Goal: Information Seeking & Learning: Find specific fact

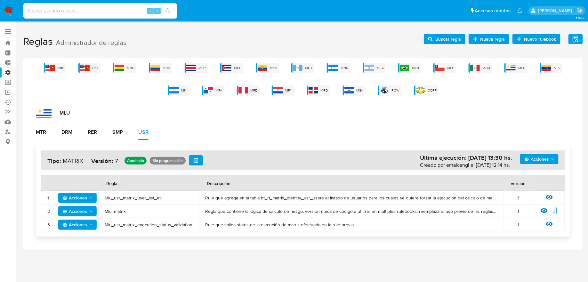
click at [8, 30] on label at bounding box center [8, 31] width 16 height 13
click at [0, 0] on input "checkbox" at bounding box center [0, 0] width 0 height 0
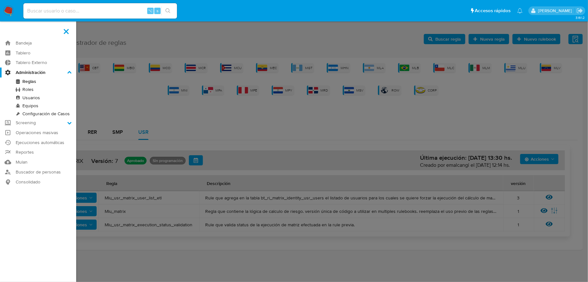
click at [21, 71] on label "Administración" at bounding box center [38, 73] width 76 height 10
click at [0, 0] on input "Administración" at bounding box center [0, 0] width 0 height 0
click at [68, 71] on icon at bounding box center [69, 72] width 4 height 4
click at [0, 0] on input "Administración" at bounding box center [0, 0] width 0 height 0
click at [50, 41] on link "Bandeja" at bounding box center [38, 43] width 76 height 10
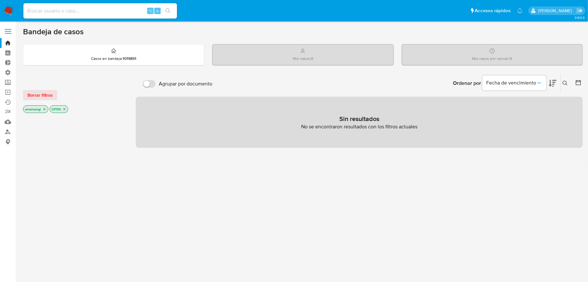
click at [43, 109] on icon "close-filter" at bounding box center [45, 109] width 4 height 4
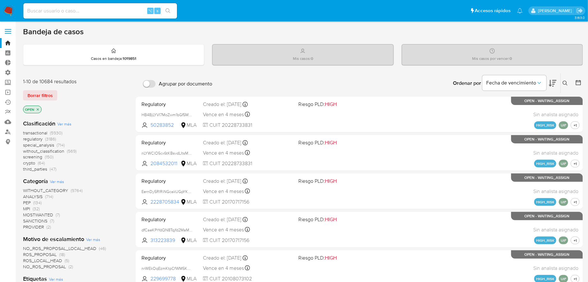
click at [38, 110] on icon "close-filter" at bounding box center [38, 110] width 4 height 4
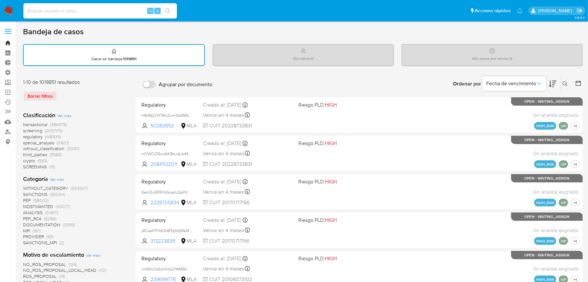
click at [6, 41] on link "Bandeja" at bounding box center [38, 43] width 76 height 10
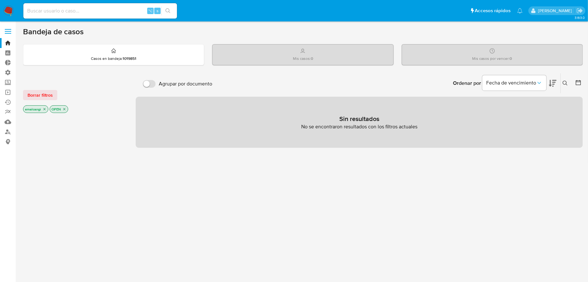
click at [7, 32] on label at bounding box center [8, 31] width 16 height 13
click at [0, 0] on input "checkbox" at bounding box center [0, 0] width 0 height 0
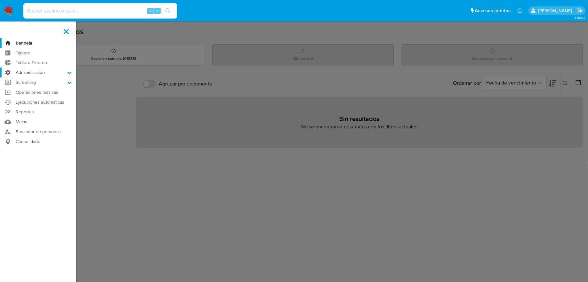
click at [30, 70] on label "Administración" at bounding box center [38, 73] width 76 height 10
click at [0, 0] on input "Administración" at bounding box center [0, 0] width 0 height 0
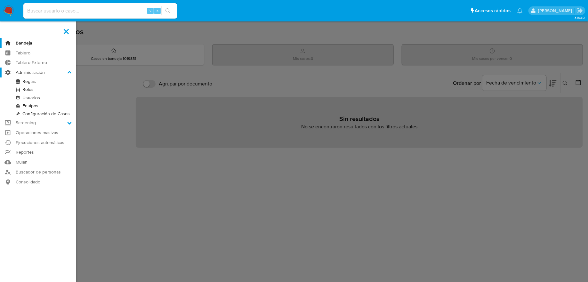
click at [29, 70] on label "Administración" at bounding box center [38, 73] width 76 height 10
click at [0, 0] on input "Administración" at bounding box center [0, 0] width 0 height 0
click at [67, 69] on label "Administración" at bounding box center [38, 73] width 76 height 10
click at [0, 0] on input "Administración" at bounding box center [0, 0] width 0 height 0
click at [69, 73] on icon at bounding box center [69, 72] width 4 height 4
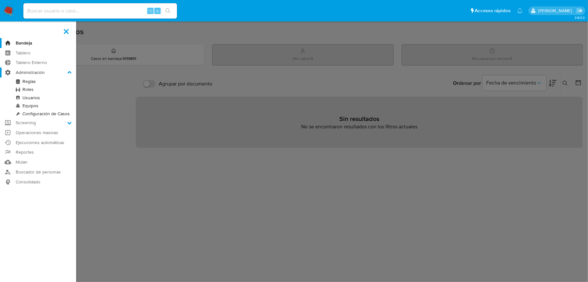
click at [0, 0] on input "Administración" at bounding box center [0, 0] width 0 height 0
click at [69, 73] on icon at bounding box center [69, 72] width 4 height 4
click at [0, 0] on input "Administración" at bounding box center [0, 0] width 0 height 0
click at [69, 73] on icon at bounding box center [69, 72] width 4 height 4
click at [0, 0] on input "Administración" at bounding box center [0, 0] width 0 height 0
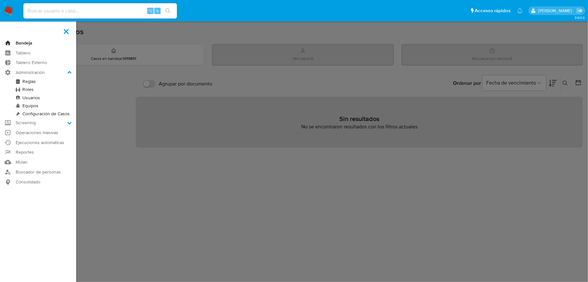
click at [51, 42] on link "Bandeja" at bounding box center [38, 43] width 76 height 10
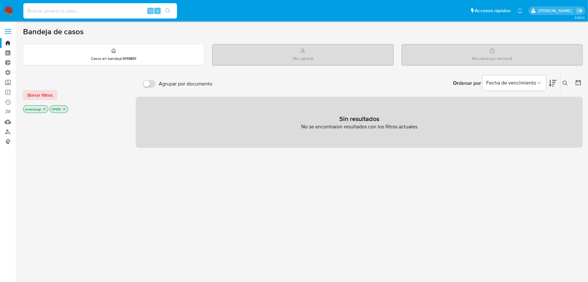
click at [64, 11] on input at bounding box center [100, 11] width 154 height 8
click at [47, 110] on p "emalcangi" at bounding box center [35, 109] width 25 height 7
click at [44, 108] on icon "close-filter" at bounding box center [45, 109] width 2 height 2
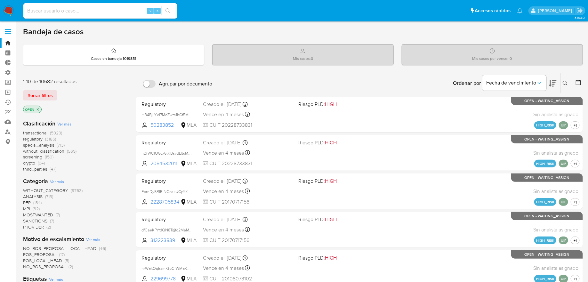
click at [38, 108] on icon "close-filter" at bounding box center [38, 110] width 4 height 4
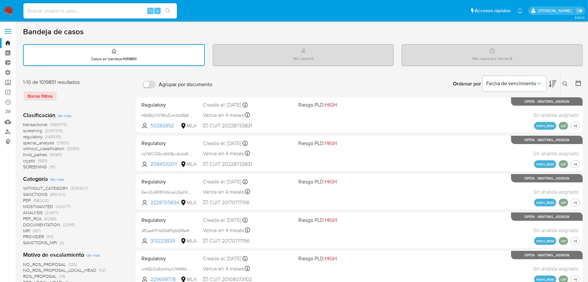
click at [99, 12] on input at bounding box center [100, 11] width 154 height 8
paste input "149378108"
type input "149378108"
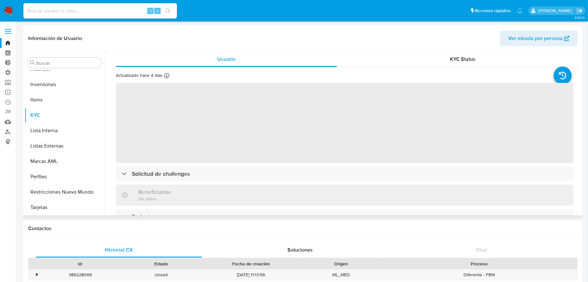
scroll to position [347, 0]
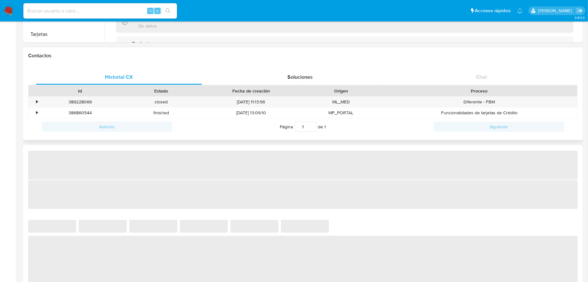
select select "10"
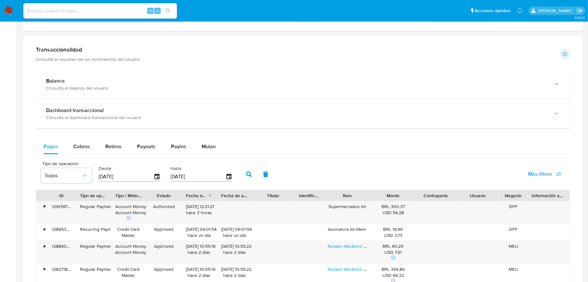
scroll to position [295, 0]
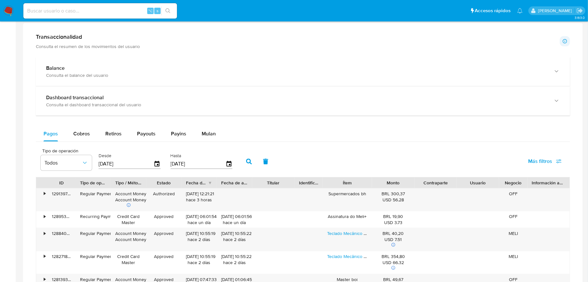
click at [556, 166] on span "Más filtros" at bounding box center [545, 161] width 34 height 14
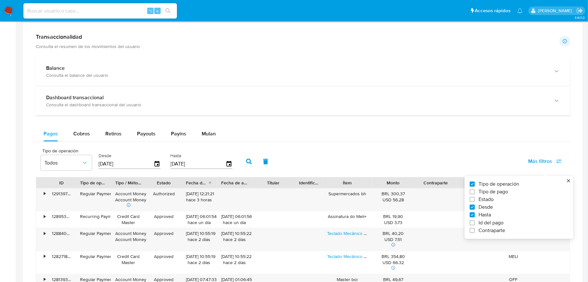
click at [494, 222] on span "Id del pago" at bounding box center [491, 223] width 25 height 6
click at [475, 222] on input "Id del pago" at bounding box center [472, 222] width 5 height 5
checkbox input "true"
click at [244, 159] on input "number" at bounding box center [272, 163] width 63 height 8
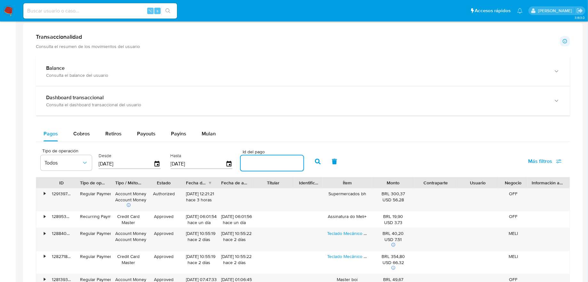
click at [244, 159] on input "number" at bounding box center [272, 163] width 63 height 8
paste input "124196528329"
type input "124196528329"
click at [310, 157] on button "button" at bounding box center [318, 161] width 17 height 15
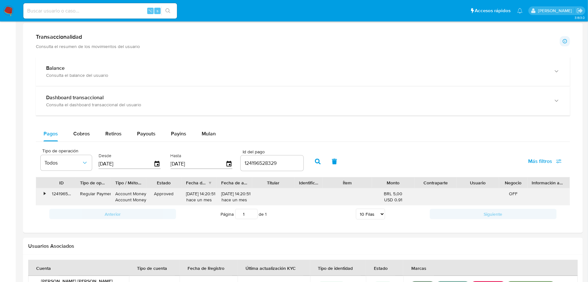
click at [40, 190] on div "•" at bounding box center [41, 197] width 11 height 17
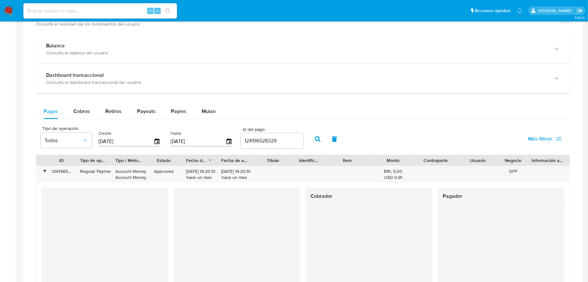
scroll to position [0, 0]
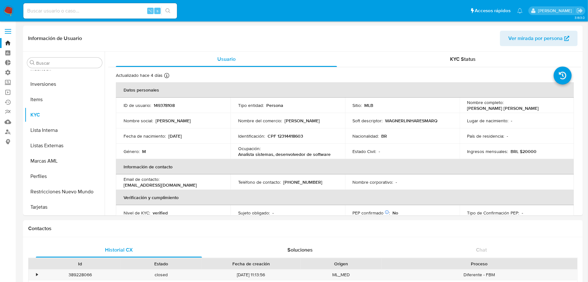
click at [7, 11] on img at bounding box center [8, 10] width 11 height 11
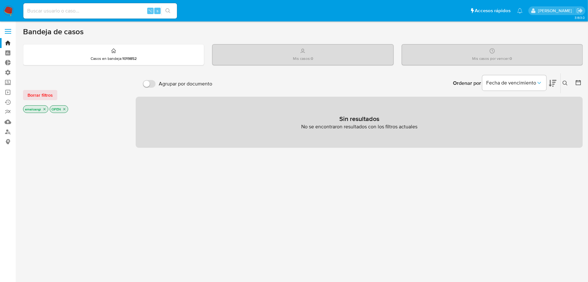
click at [106, 9] on input at bounding box center [100, 11] width 154 height 8
paste input "1045507159"
type input "1045507159"
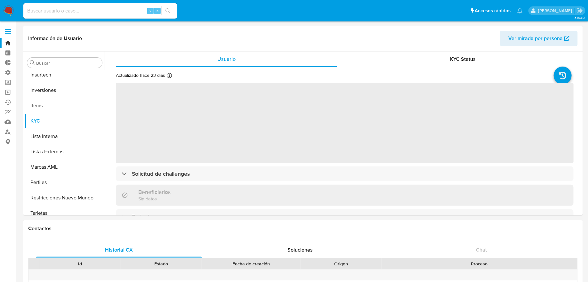
scroll to position [347, 0]
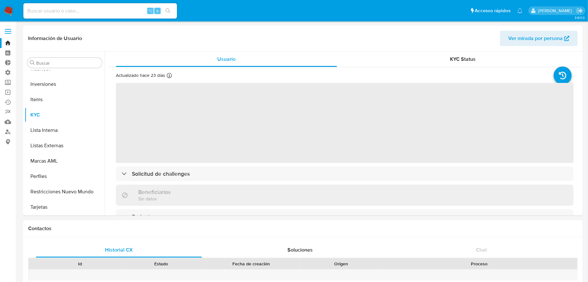
select select "10"
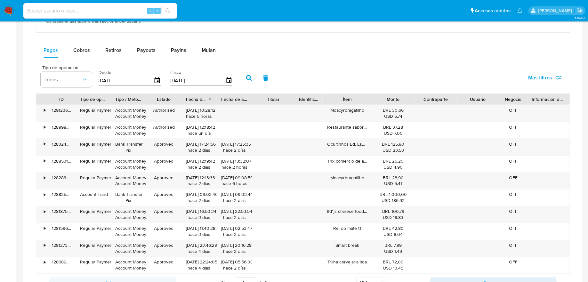
scroll to position [409, 0]
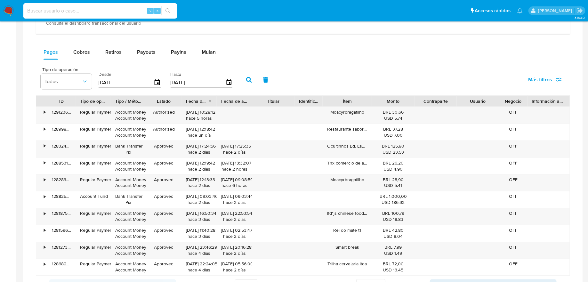
click at [56, 13] on input at bounding box center [100, 11] width 154 height 8
paste input "select * from `[DOMAIN_NAME]_MP_PAY_PAYMENTS_ALL` WHERE PAY_PAYMENT_ID = 124196…"
type input "select * from `[DOMAIN_NAME]_MP_PAY_PAYMENTS_ALL` WHERE PAY_PAYMENT_ID = 124196…"
paste input "149378108"
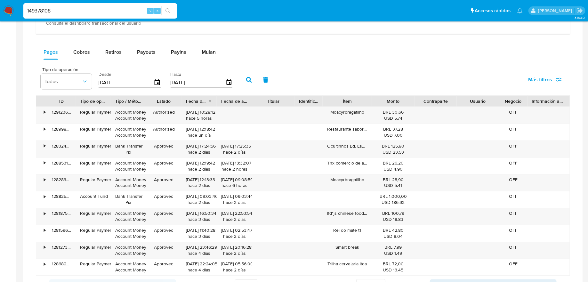
type input "149378108"
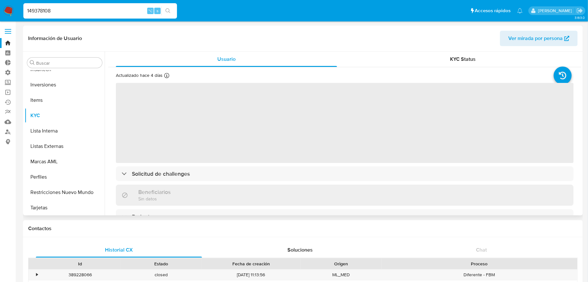
scroll to position [347, 0]
select select "10"
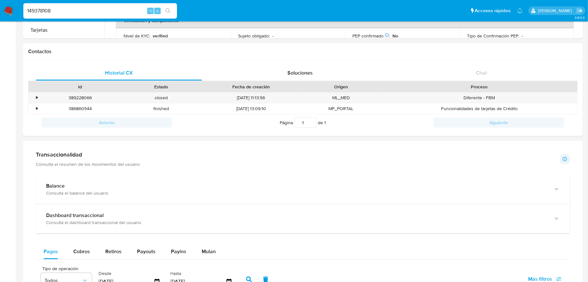
scroll to position [345, 0]
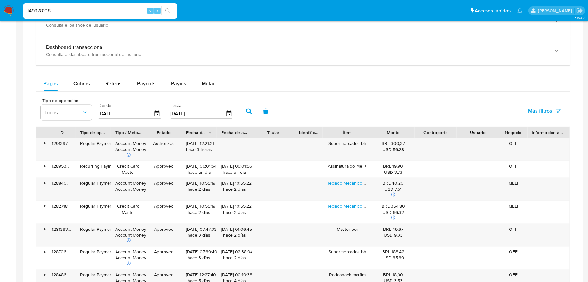
click at [555, 112] on span "Más filtros" at bounding box center [545, 111] width 34 height 14
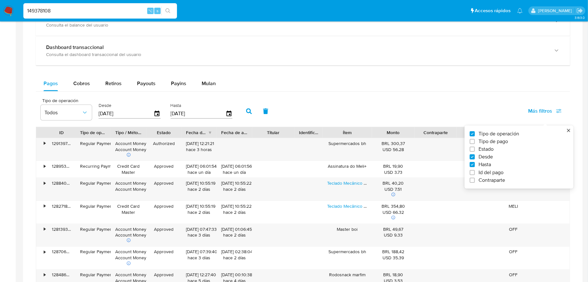
click at [481, 174] on span "Id del pago" at bounding box center [491, 172] width 25 height 6
click at [475, 174] on input "Id del pago" at bounding box center [472, 172] width 5 height 5
checkbox input "true"
click at [249, 110] on input "number" at bounding box center [272, 113] width 63 height 8
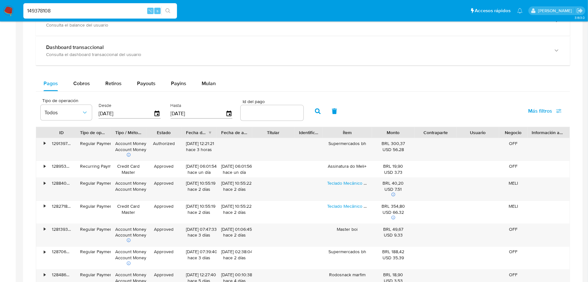
click at [268, 110] on input "number" at bounding box center [272, 113] width 63 height 8
paste input "124196528329"
type input "124196528329"
click at [315, 109] on icon "button" at bounding box center [318, 112] width 6 height 6
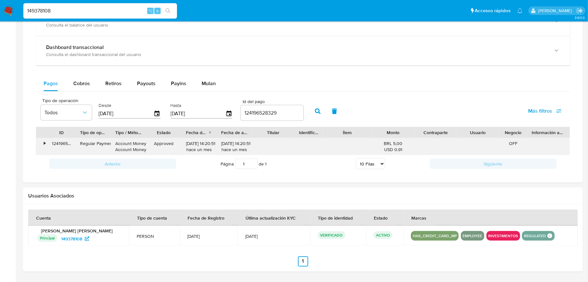
click at [47, 142] on div "124196528329" at bounding box center [61, 146] width 28 height 17
click at [44, 141] on div "•" at bounding box center [45, 144] width 2 height 6
